Goal: Find specific page/section: Find specific page/section

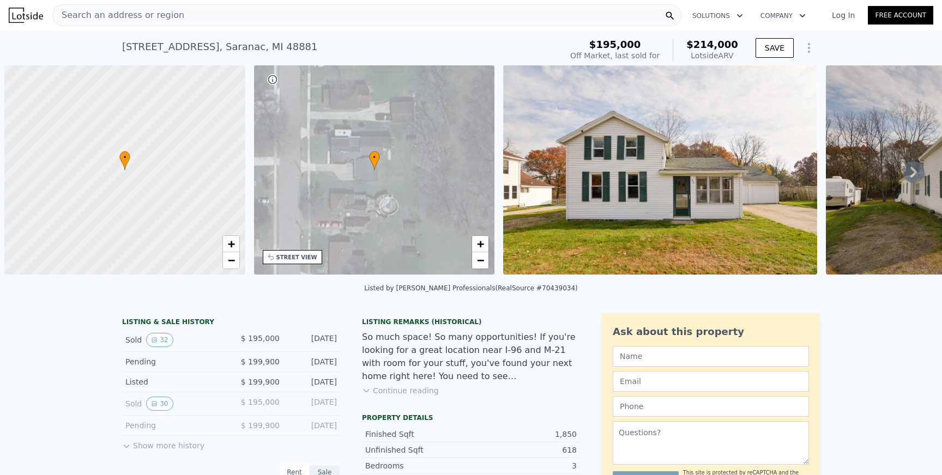
scroll to position [0, 4]
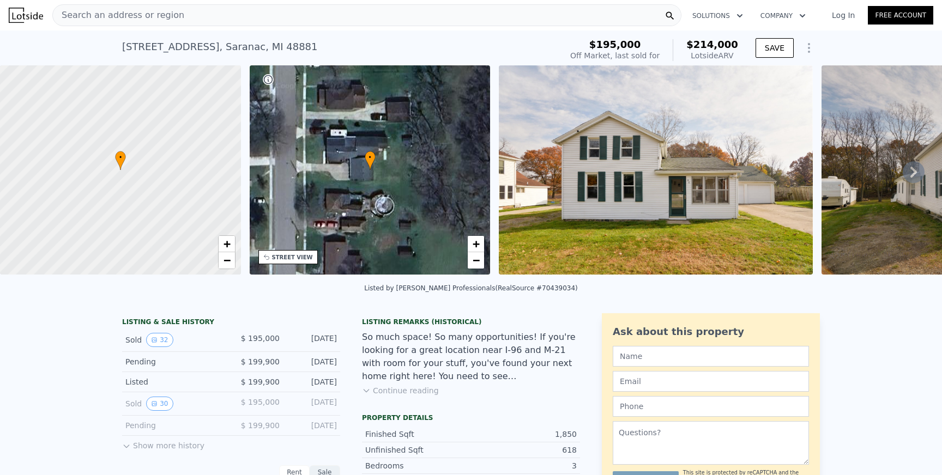
click at [333, 22] on div "Search an address or region" at bounding box center [366, 15] width 629 height 22
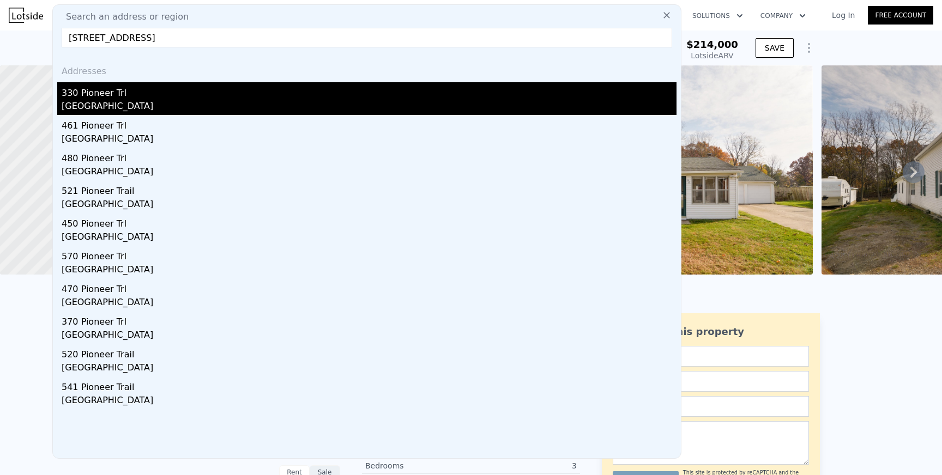
type input "[STREET_ADDRESS]"
click at [164, 89] on div "330 Pioneer Trl" at bounding box center [369, 90] width 615 height 17
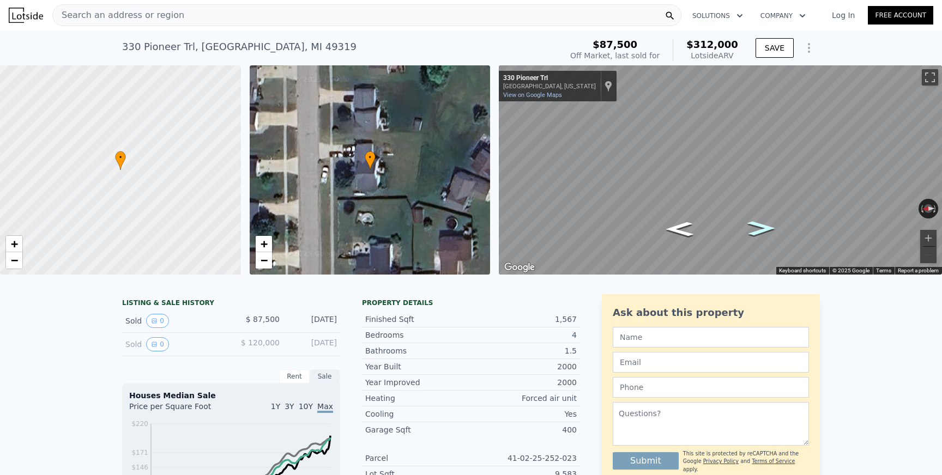
click at [760, 228] on icon "Go South, Pioneer Trl" at bounding box center [761, 228] width 51 height 21
click at [762, 209] on icon "Go South, Pioneer Trl" at bounding box center [760, 209] width 63 height 28
click at [682, 242] on icon "Go North, Pioneer Trl" at bounding box center [686, 240] width 77 height 23
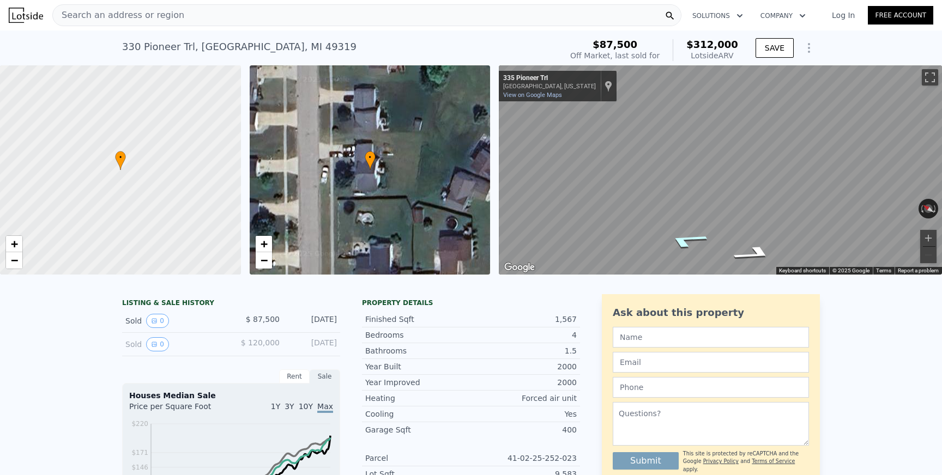
click at [682, 242] on icon "Go North, Pioneer Trl" at bounding box center [686, 240] width 77 height 23
click at [733, 161] on icon "Go South, Pioneer Trl" at bounding box center [740, 163] width 81 height 33
click at [750, 240] on icon "Go South, Pioneer Trl" at bounding box center [748, 244] width 81 height 22
click at [749, 200] on icon "Go South, Pioneer Trl" at bounding box center [760, 203] width 57 height 27
